Goal: Information Seeking & Learning: Learn about a topic

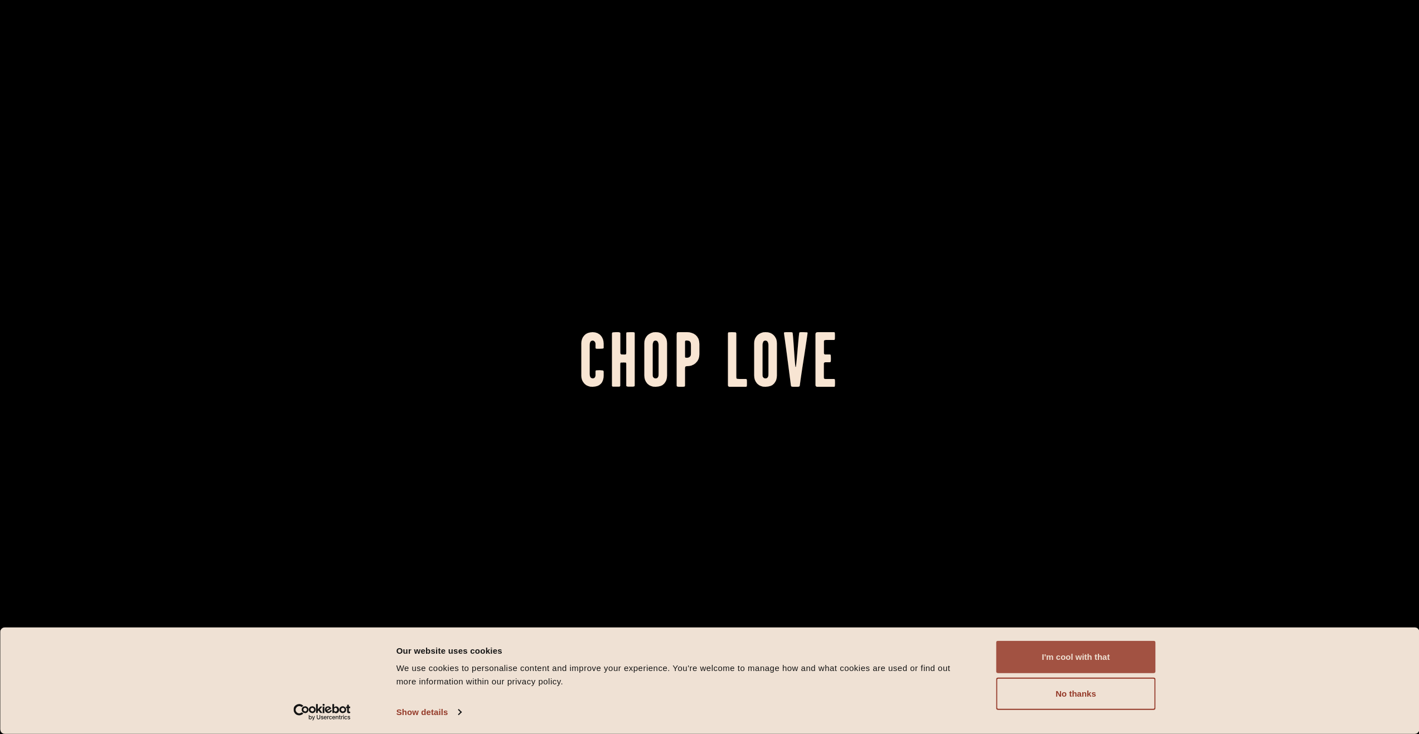
click at [1039, 651] on button "I'm cool with that" at bounding box center [1075, 657] width 159 height 32
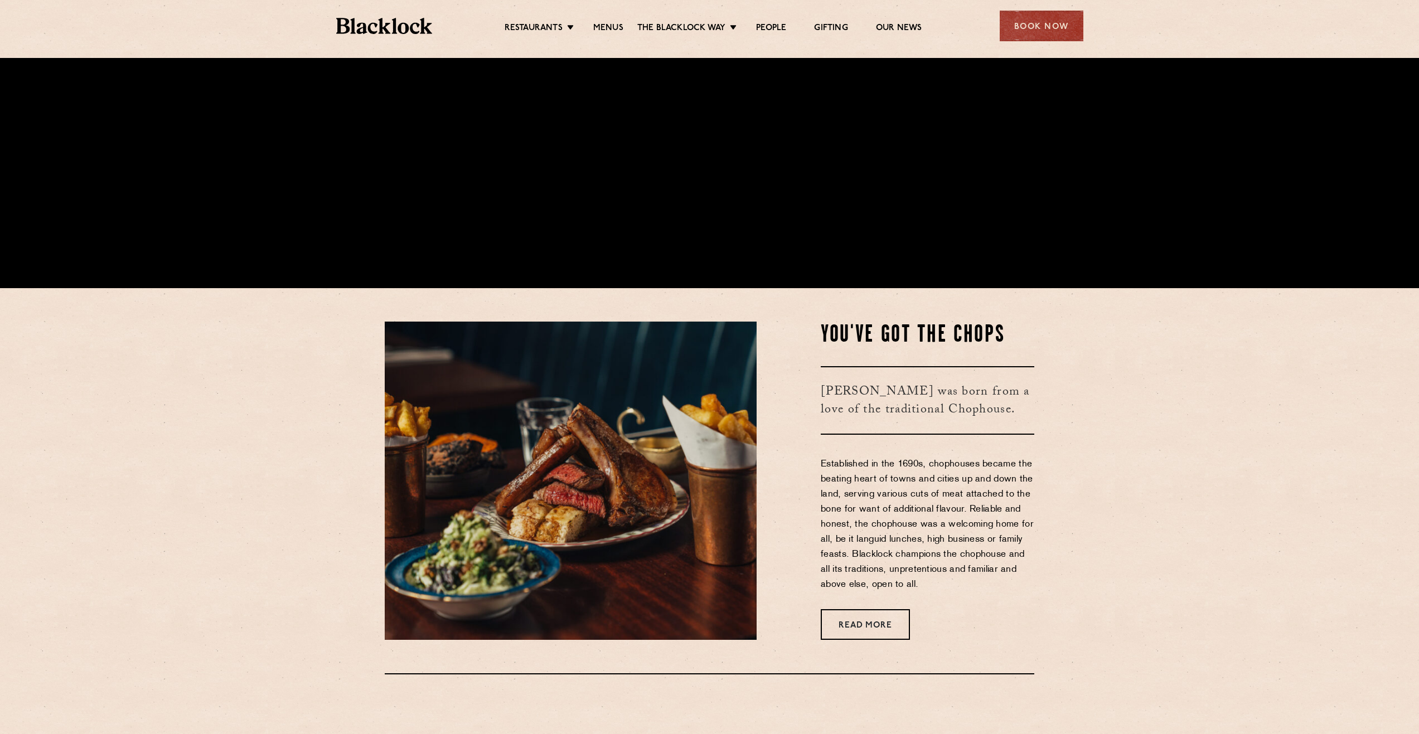
scroll to position [669, 0]
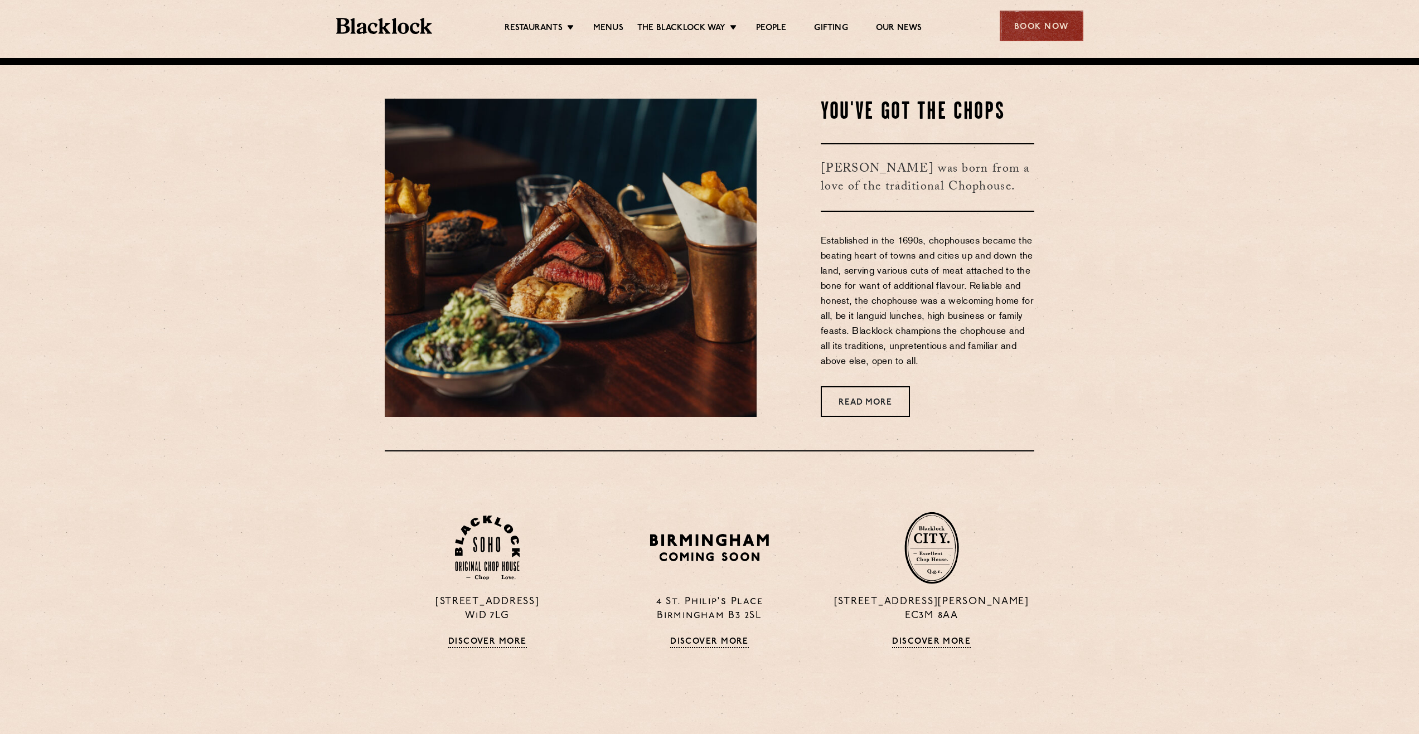
click at [1034, 26] on div "Book Now" at bounding box center [1042, 26] width 84 height 31
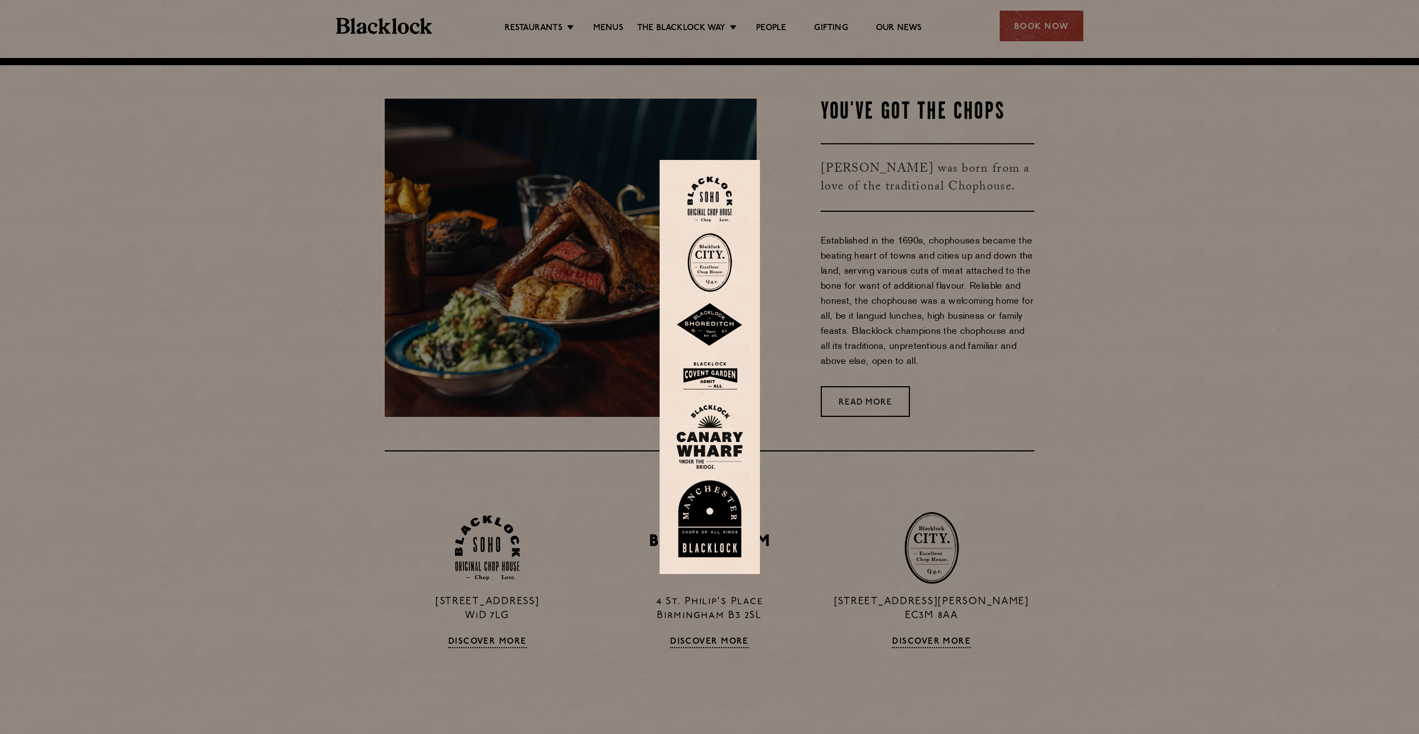
click at [725, 380] on img at bounding box center [709, 376] width 67 height 36
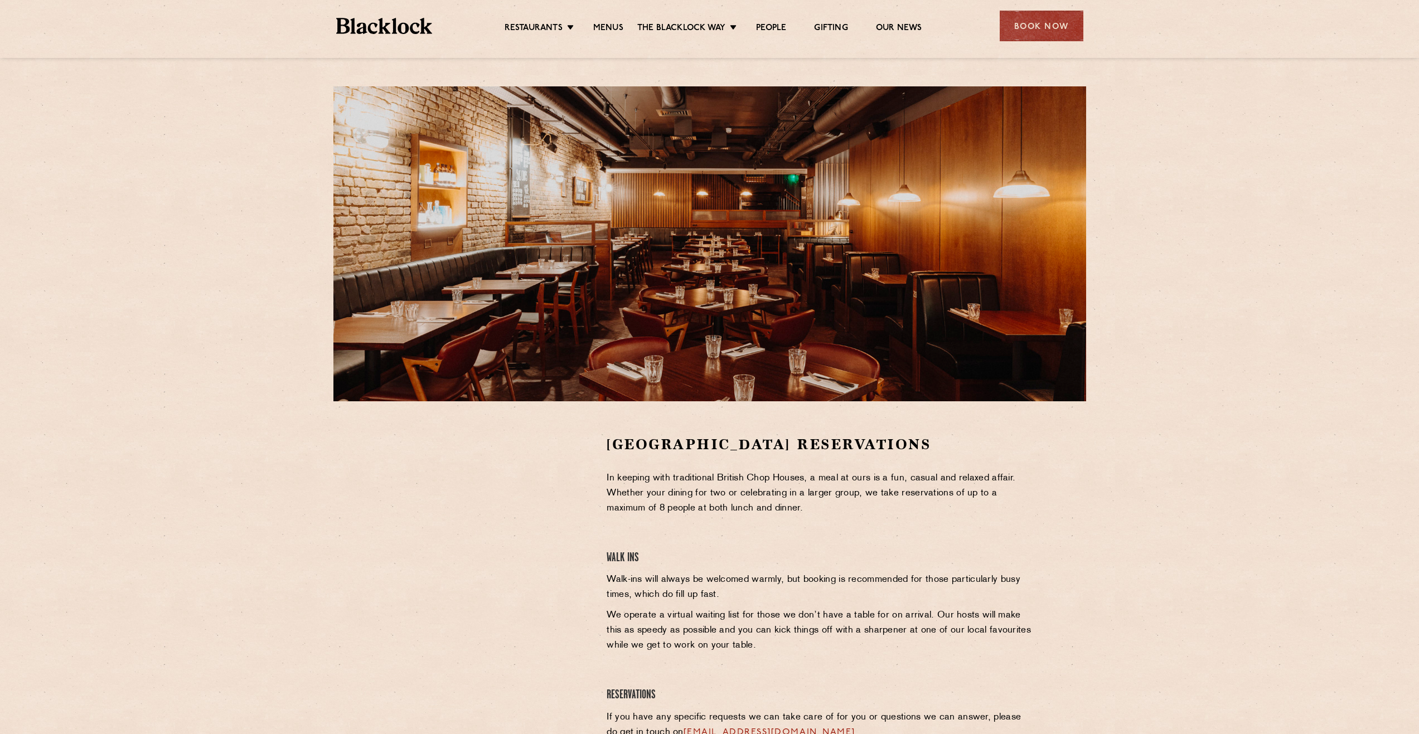
click at [583, 484] on div at bounding box center [487, 519] width 205 height 168
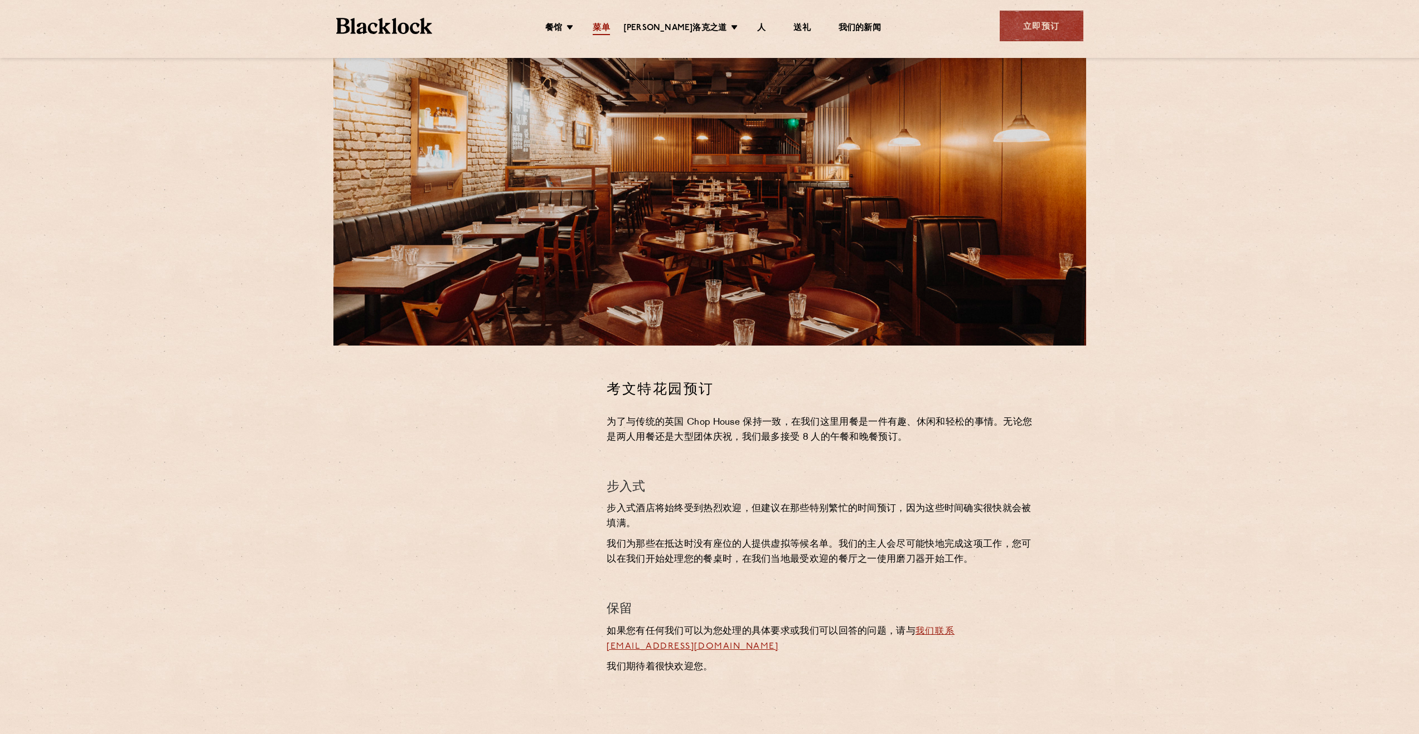
click at [609, 23] on link "菜单" at bounding box center [601, 29] width 17 height 12
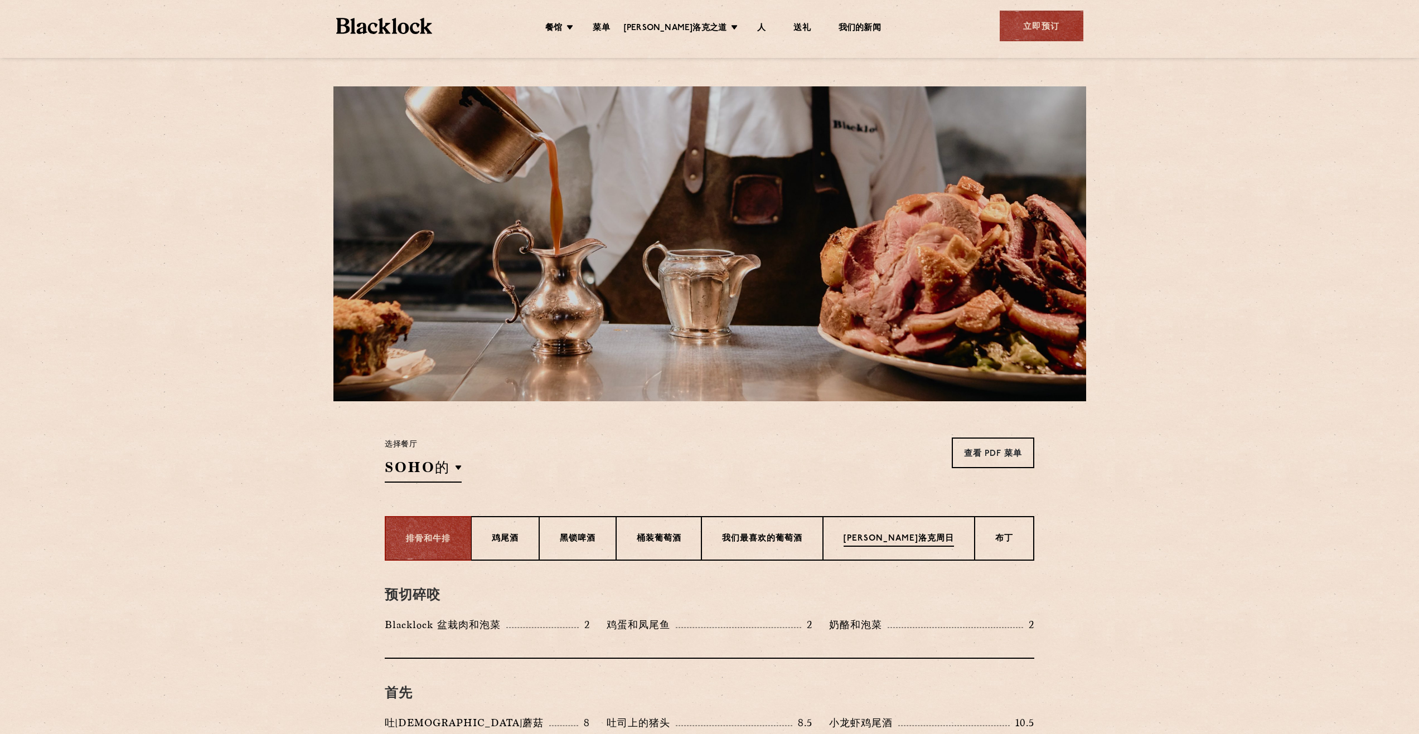
click at [918, 541] on p "[PERSON_NAME]洛克周日" at bounding box center [899, 540] width 110 height 14
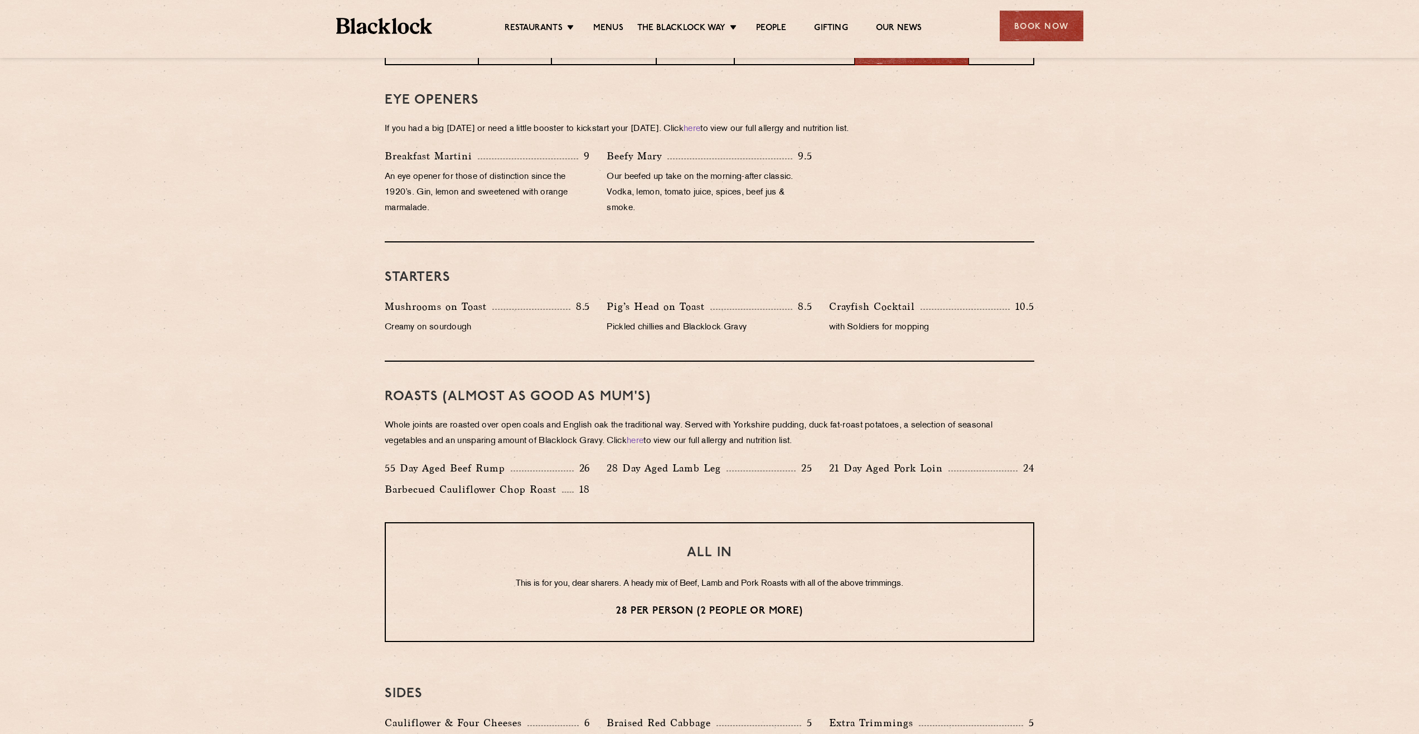
scroll to position [483, 0]
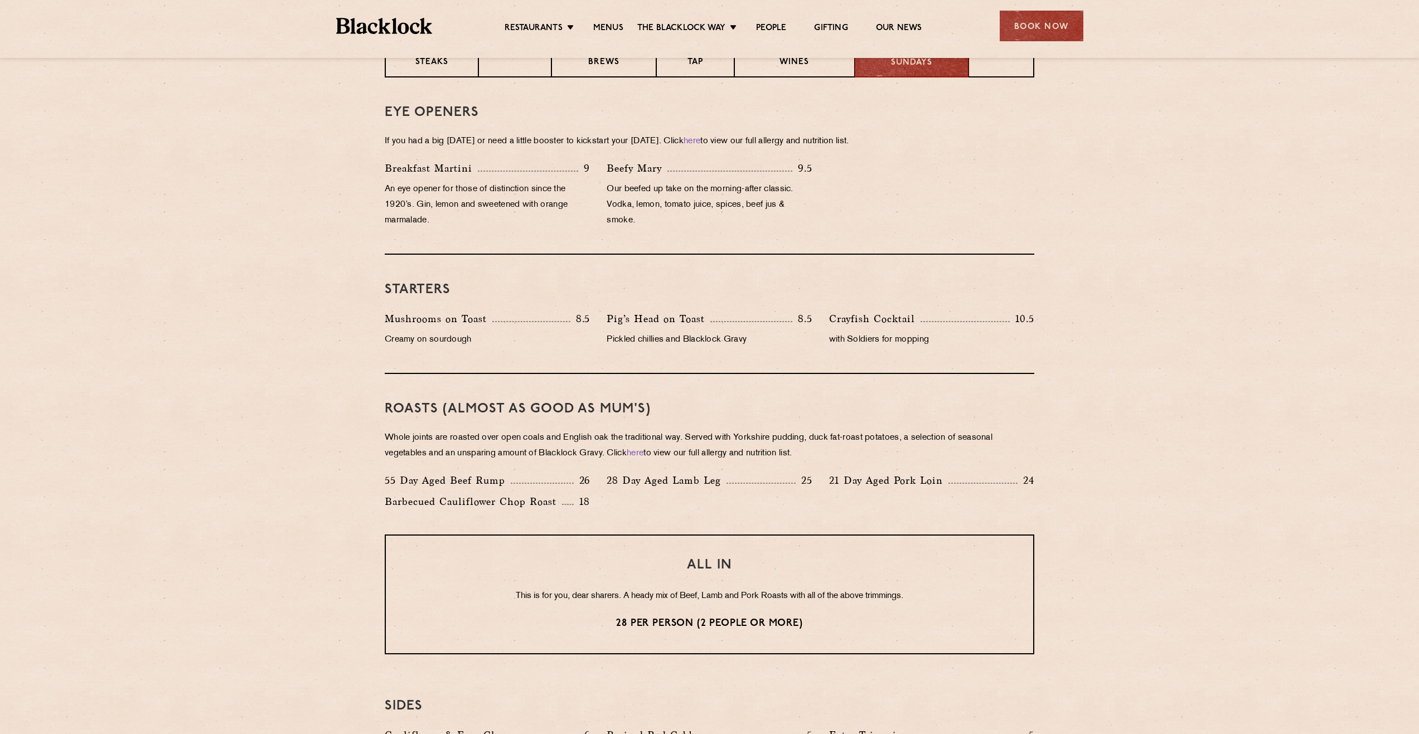
click at [1280, 259] on section "Eye openers If you had a big [DATE] or need a little booster to kickstart your …" at bounding box center [709, 530] width 1419 height 907
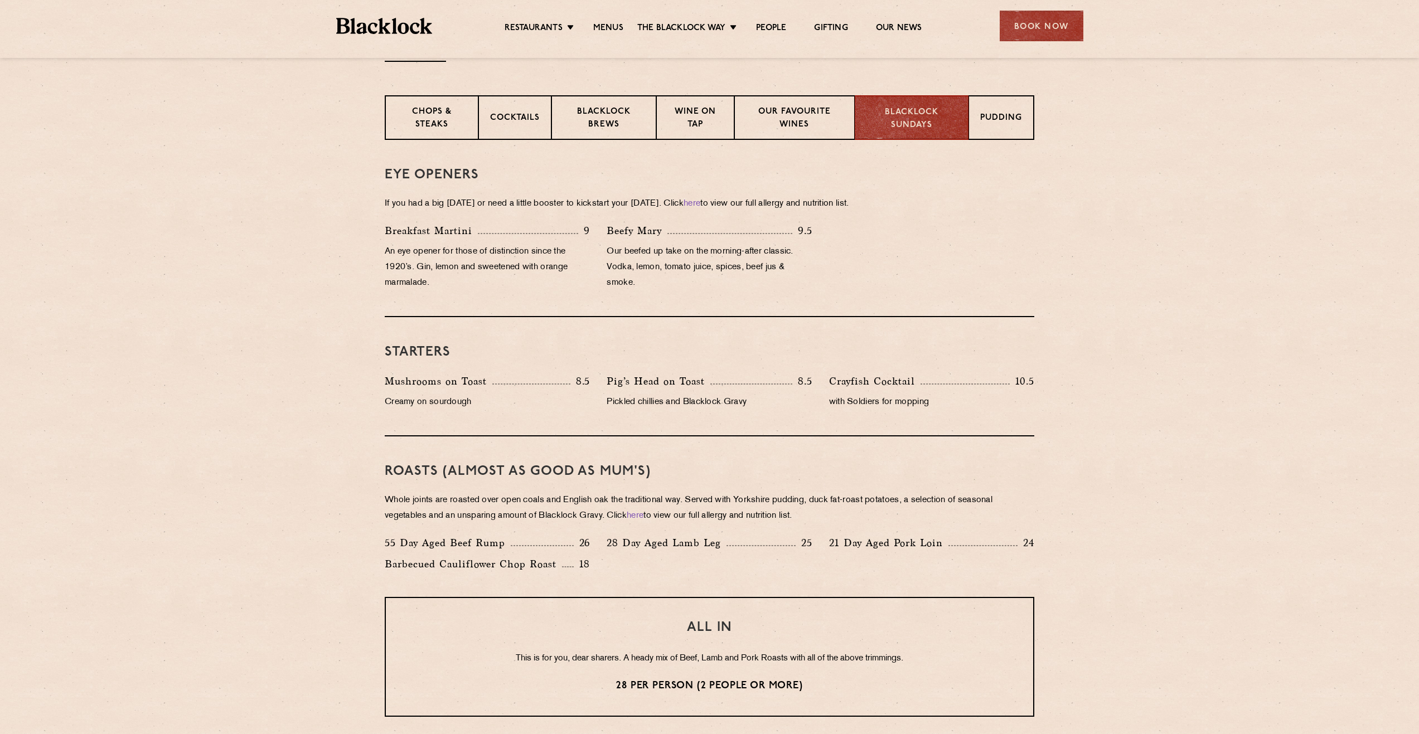
scroll to position [428, 0]
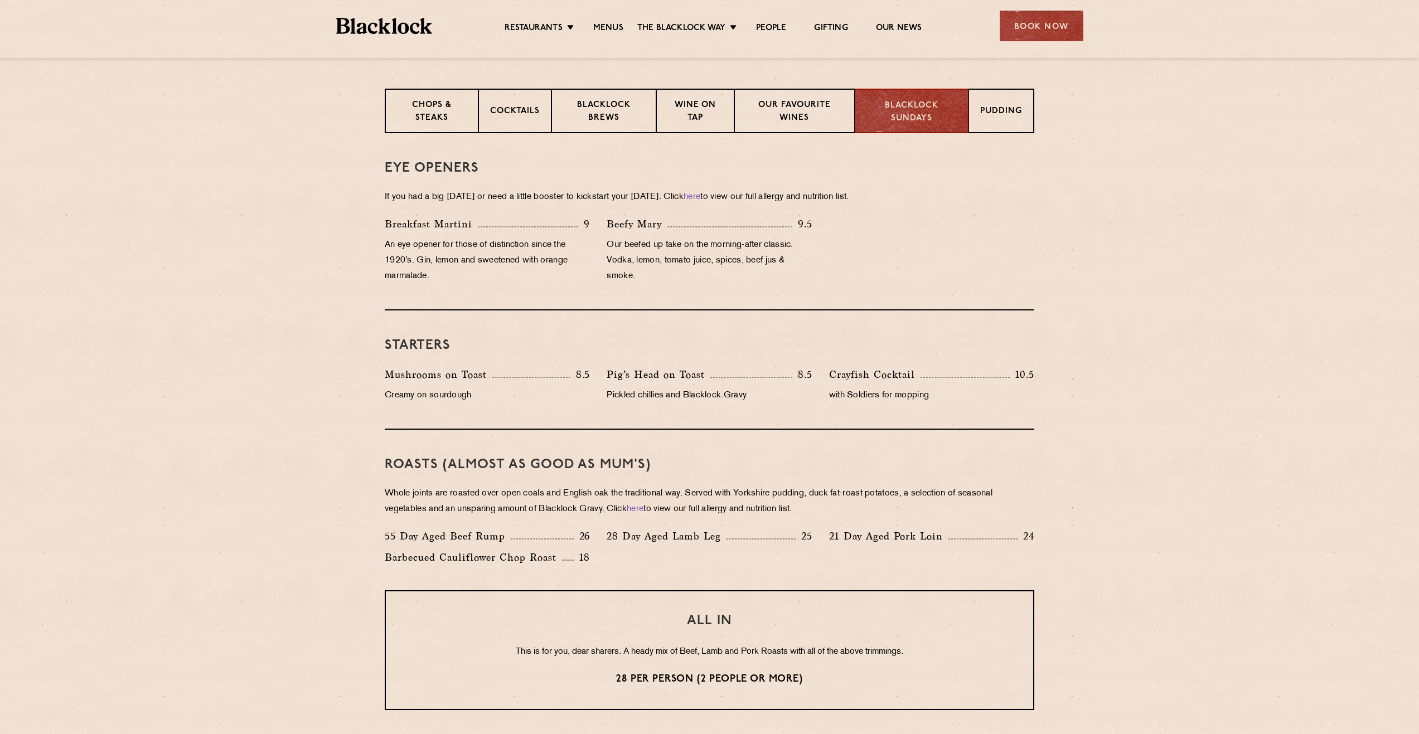
click at [1367, 122] on section "Chops & Steaks Cocktails Blacklock Brews Wine on Tap Our favourite wines Blackl…" at bounding box center [709, 111] width 1419 height 45
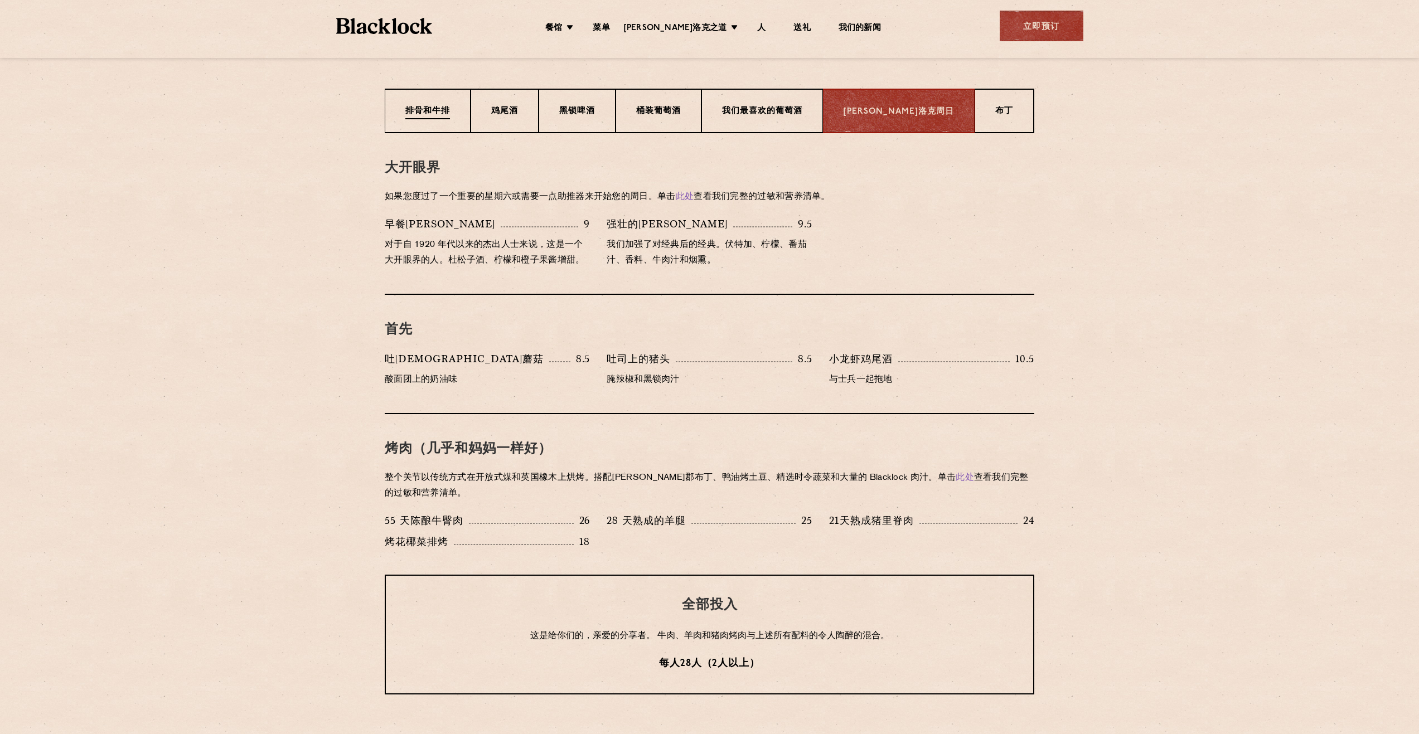
click at [432, 118] on p "排骨和牛排" at bounding box center [427, 112] width 45 height 14
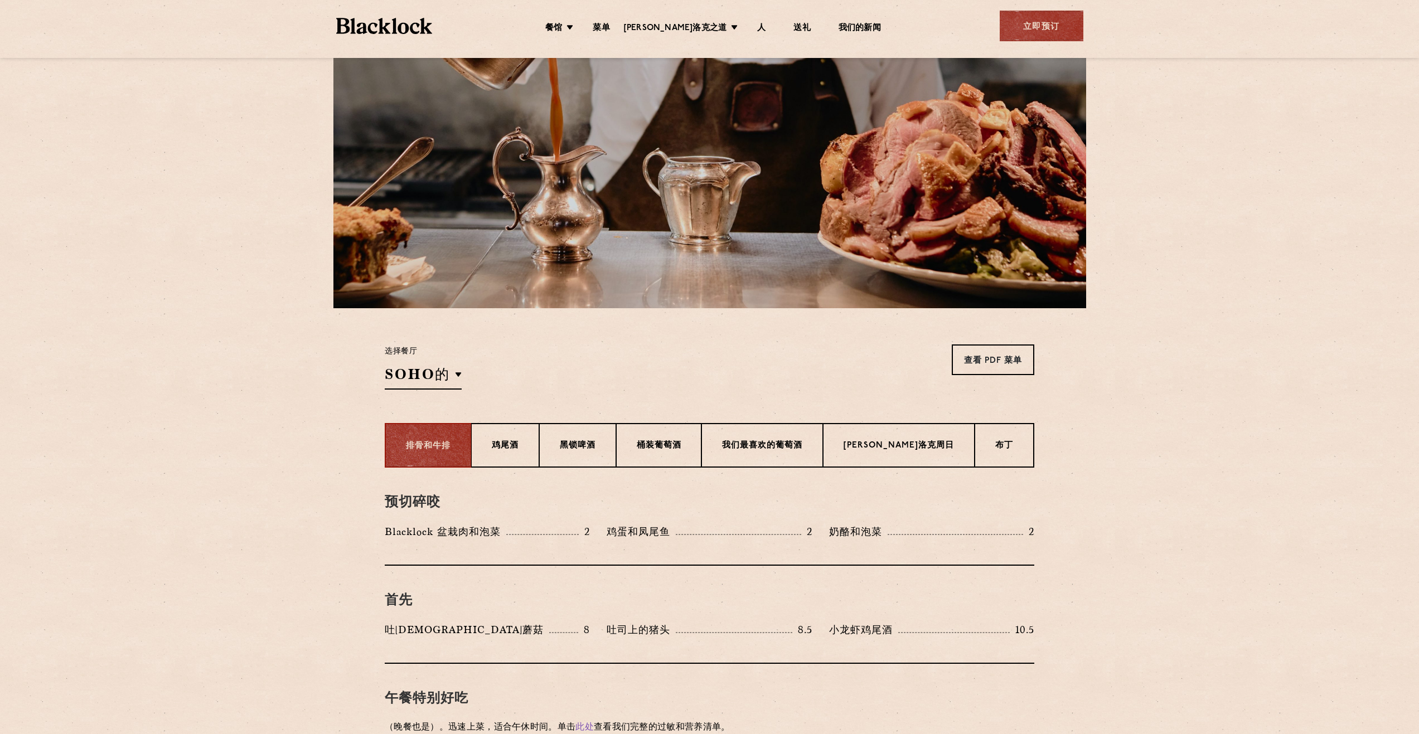
scroll to position [0, 0]
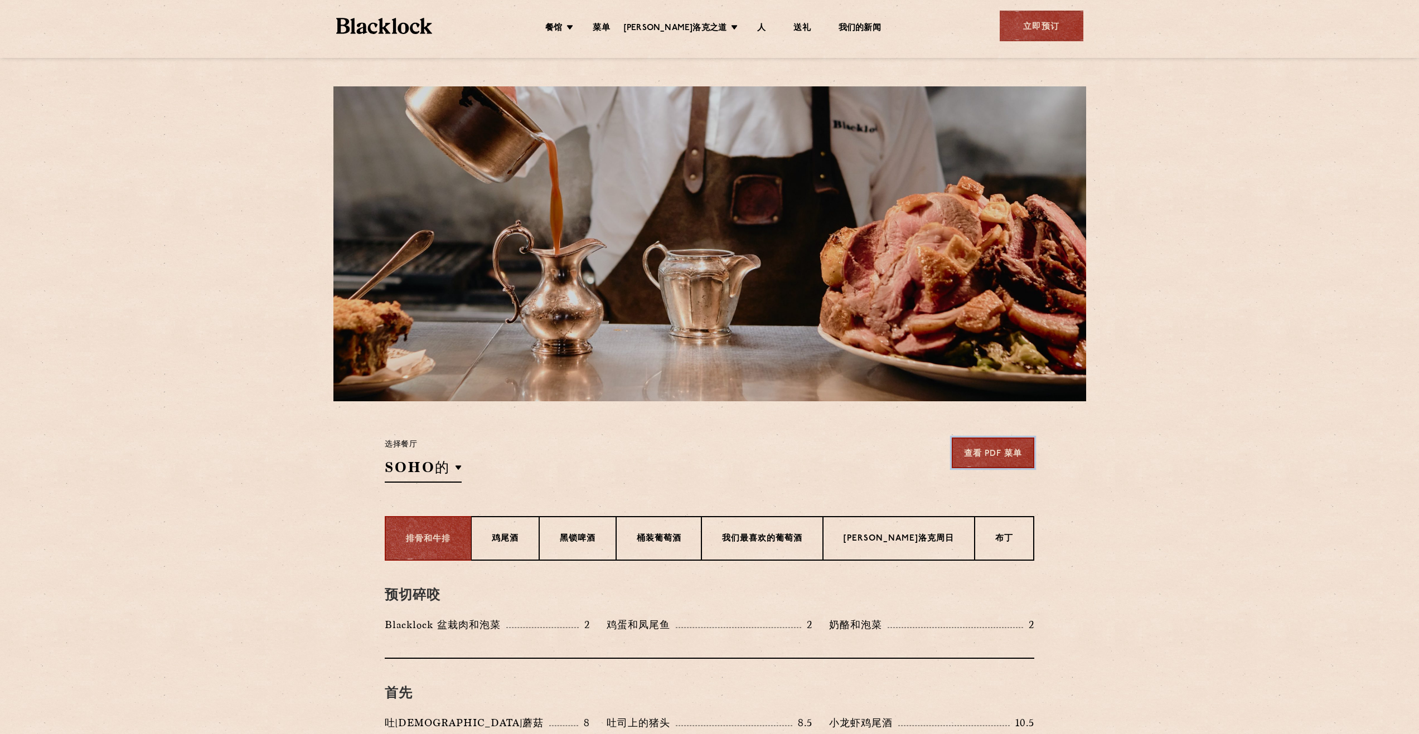
click at [1002, 457] on link "查看 PDF 菜单" at bounding box center [993, 453] width 83 height 31
